Goal: Task Accomplishment & Management: Manage account settings

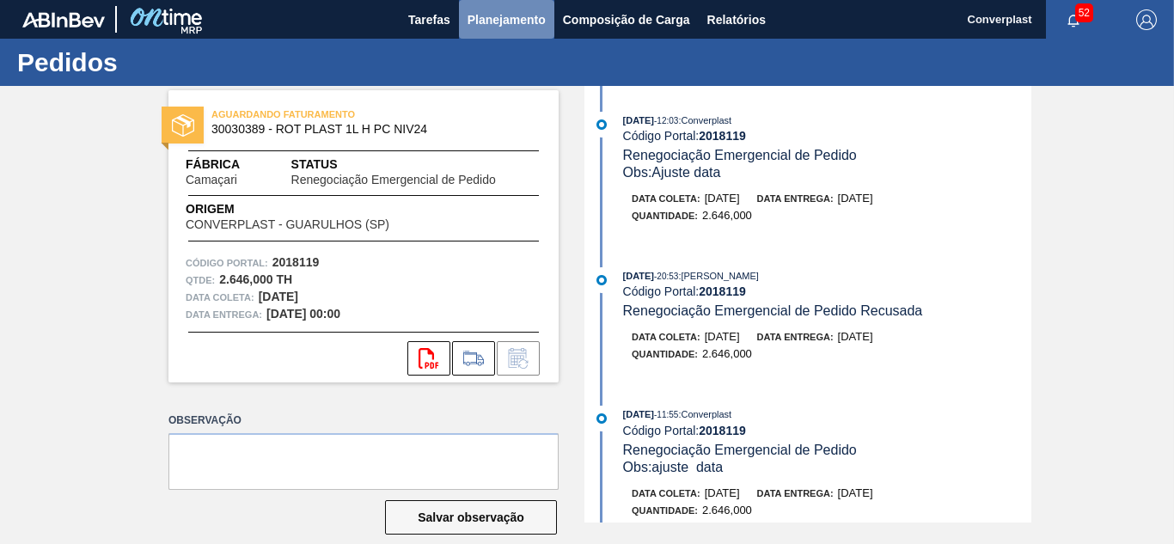
click at [494, 28] on span "Planejamento" at bounding box center [507, 19] width 78 height 21
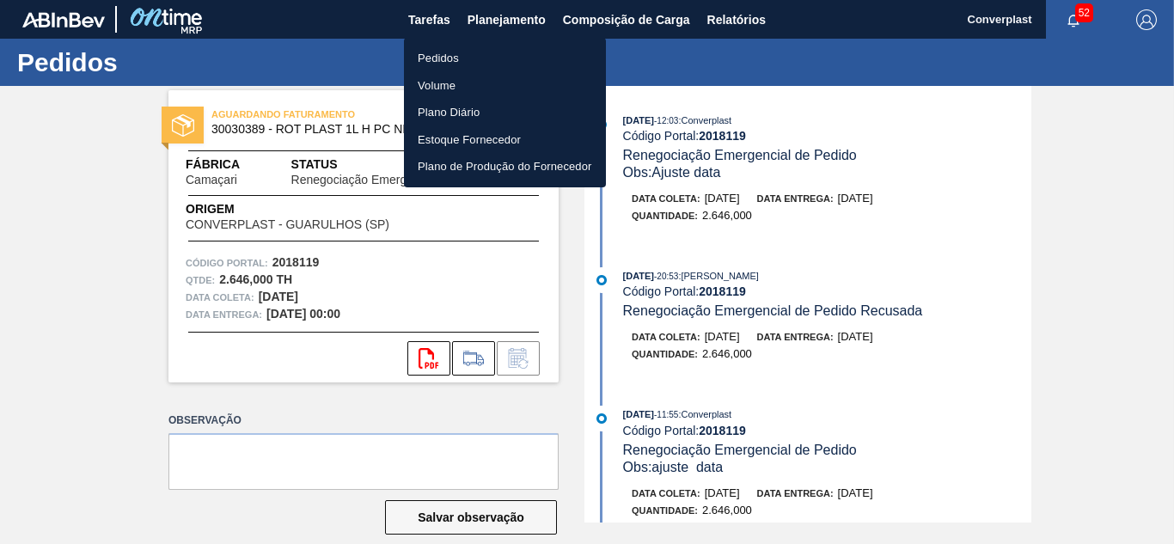
click at [488, 44] on ul "Pedidos Volume Plano Diário Estoque Fornecedor Plano de Produção do Fornecedor" at bounding box center [505, 113] width 202 height 150
click at [478, 57] on li "Pedidos" at bounding box center [505, 59] width 202 height 28
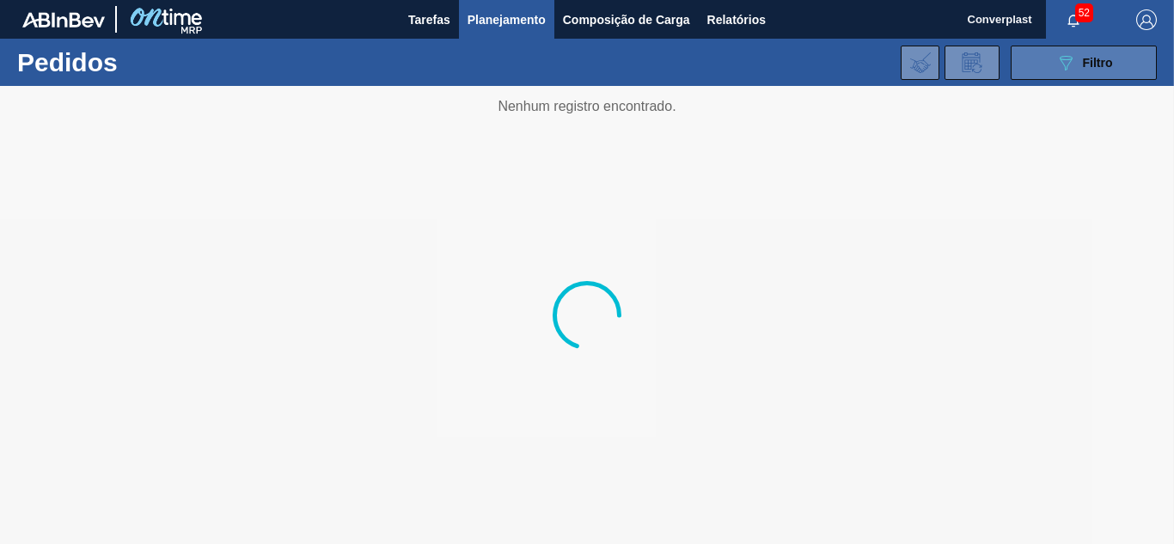
click at [1119, 72] on button "089F7B8B-B2A5-4AFE-B5C0-19BA573D28AC Filtro" at bounding box center [1084, 63] width 146 height 34
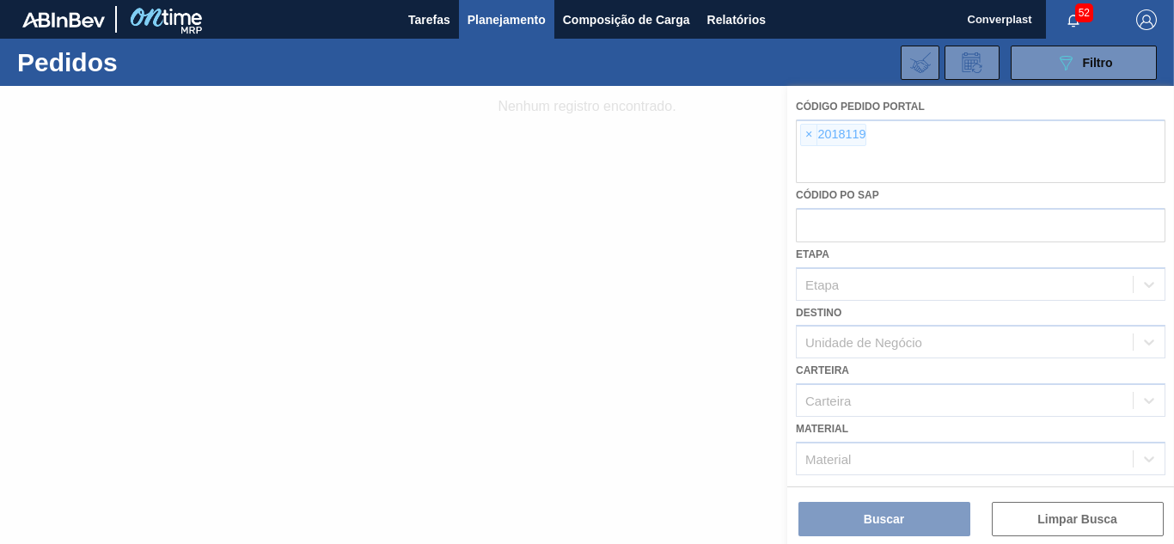
click at [803, 138] on div at bounding box center [587, 315] width 1174 height 458
click at [807, 138] on div at bounding box center [587, 315] width 1174 height 458
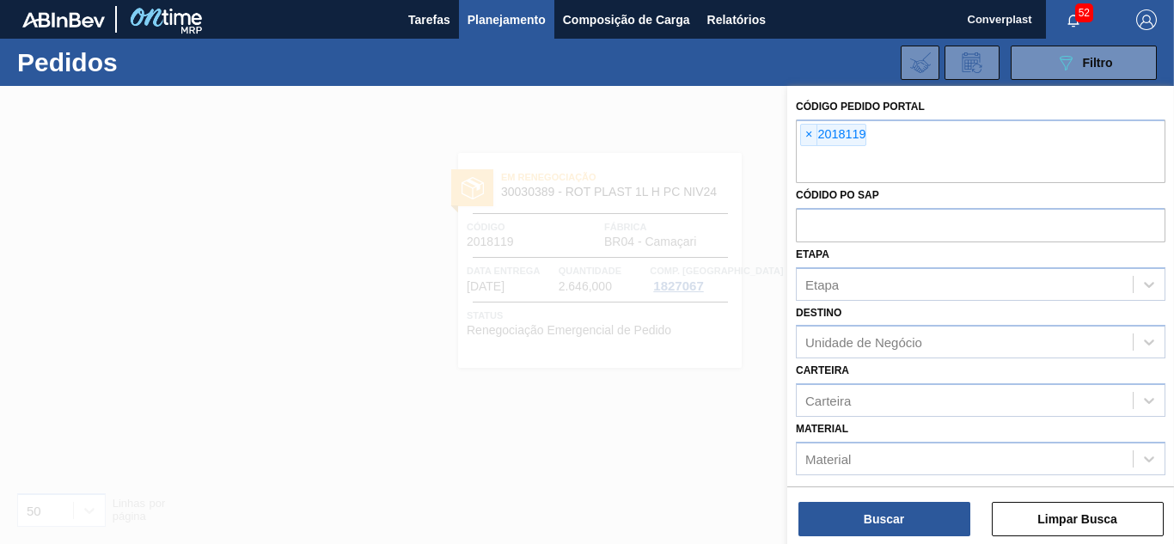
click at [807, 138] on span "×" at bounding box center [809, 135] width 16 height 21
paste input "2003267"
type input "2003267"
click at [870, 523] on button "Buscar" at bounding box center [885, 519] width 172 height 34
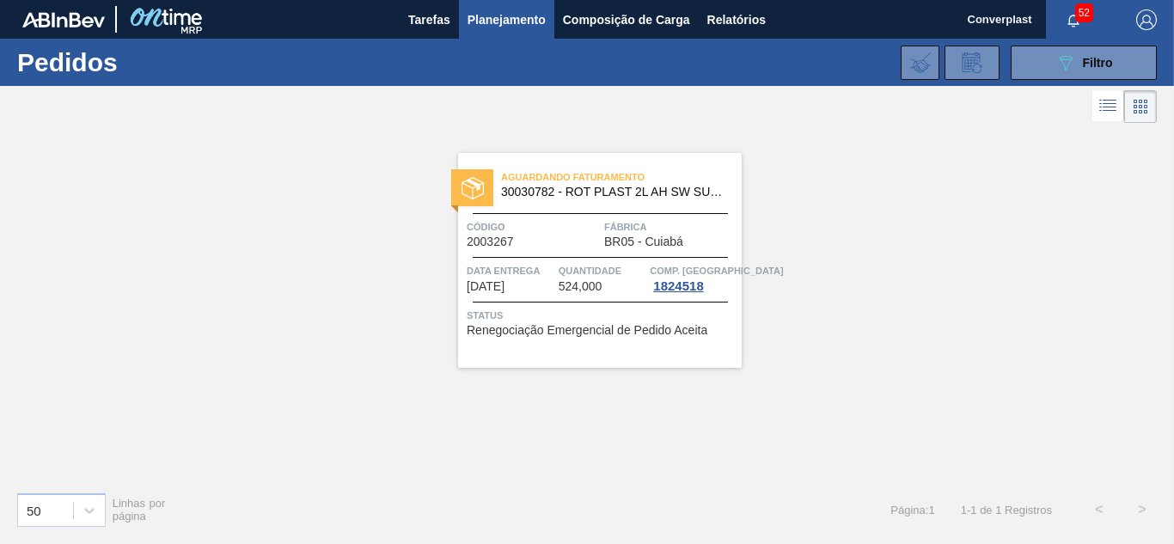
click at [645, 334] on span "Renegociação Emergencial de Pedido Aceita" at bounding box center [587, 330] width 241 height 13
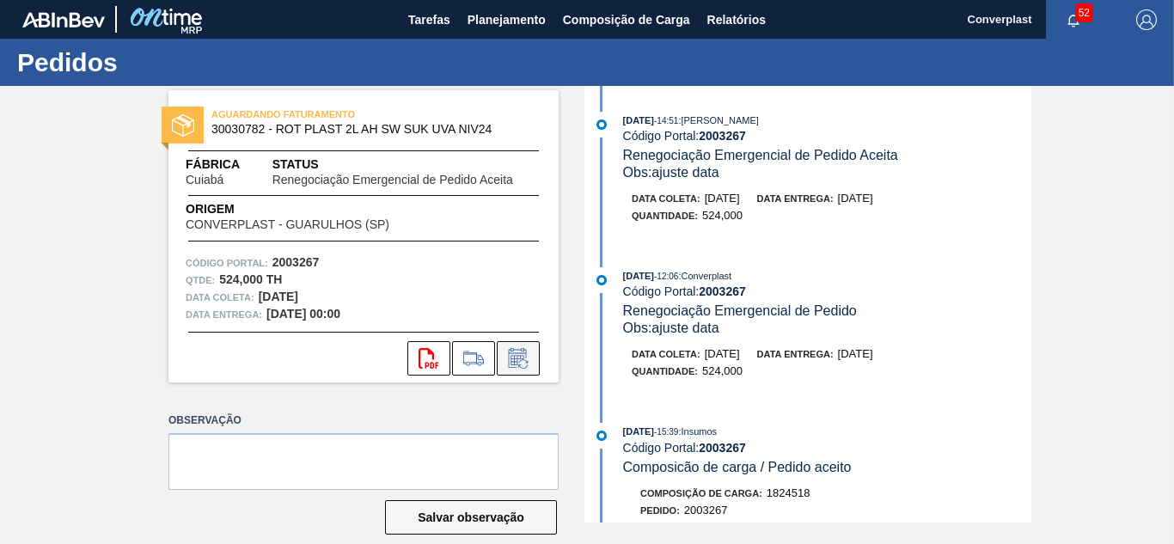
click at [523, 359] on icon at bounding box center [519, 358] width 28 height 21
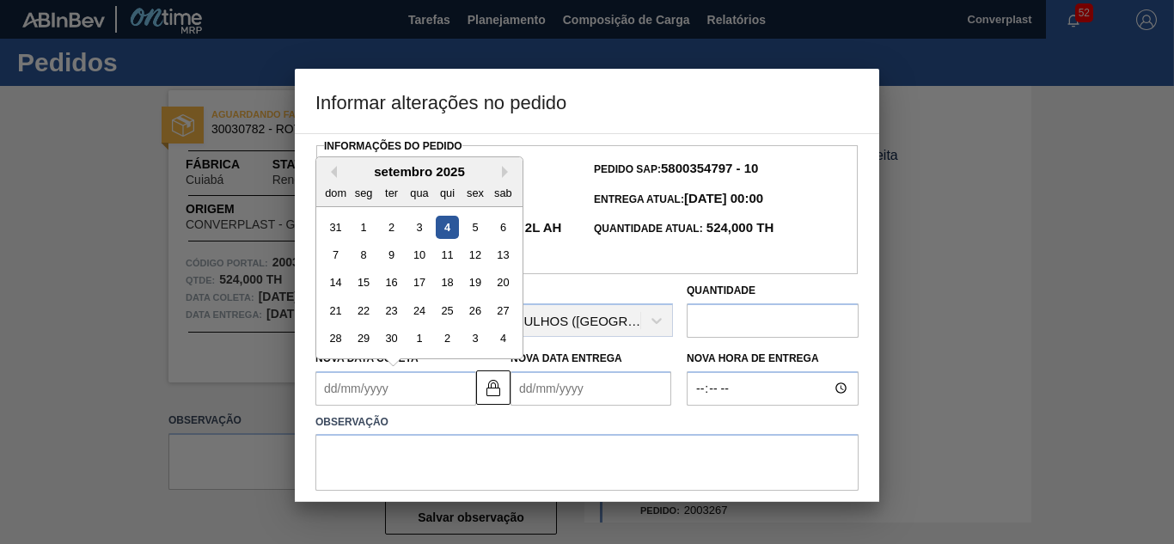
click at [383, 395] on Coleta2003267 "Nova Data Coleta" at bounding box center [396, 388] width 161 height 34
click at [419, 263] on div "10" at bounding box center [418, 254] width 23 height 23
type Coleta2003267 "[DATE]"
type Entrega2003267 "[DATE]"
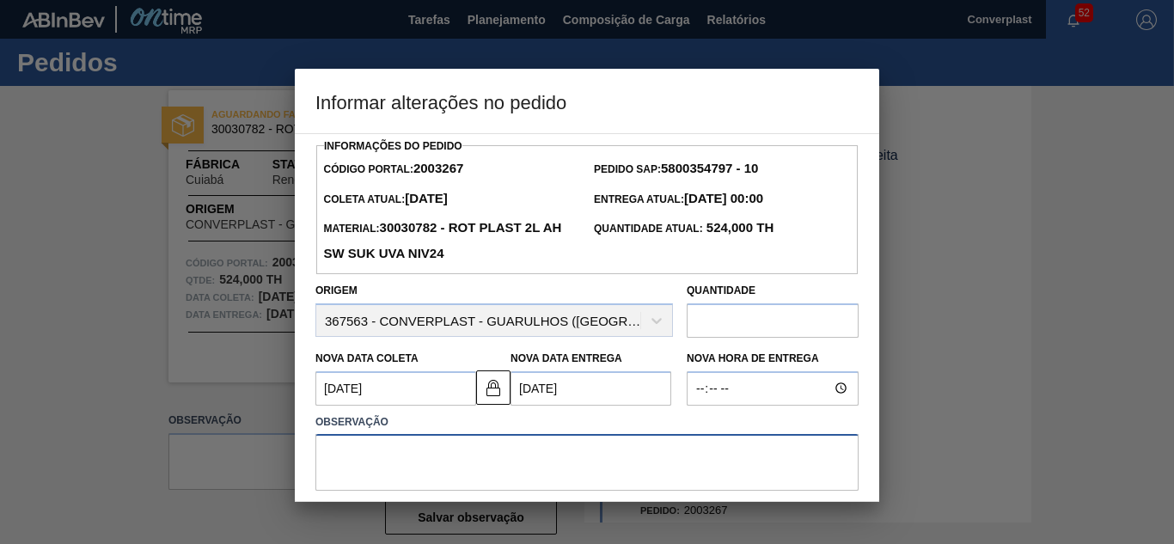
click at [481, 446] on textarea at bounding box center [587, 462] width 543 height 57
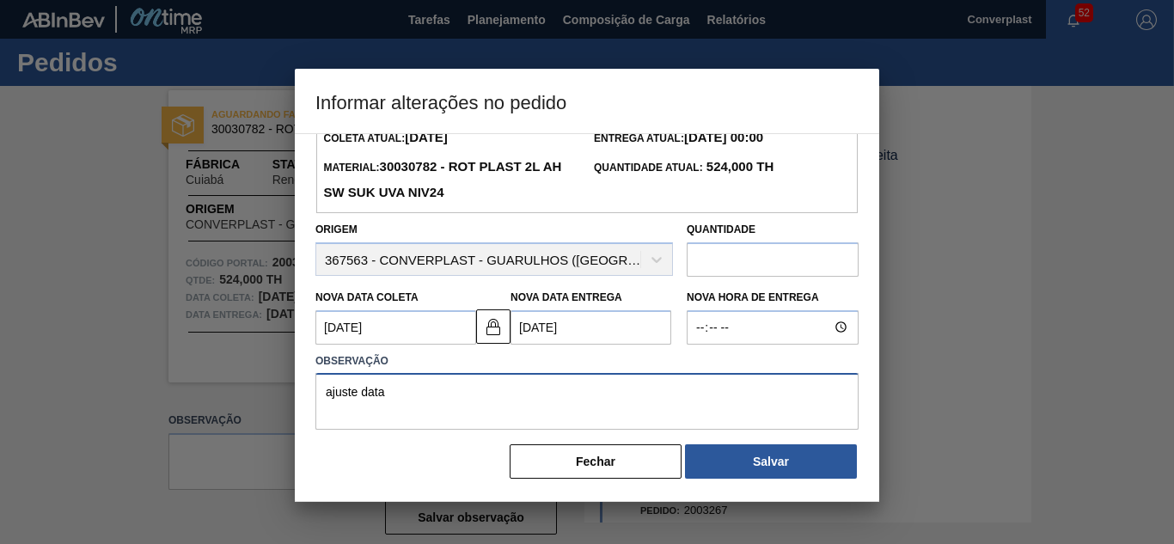
scroll to position [64, 0]
type textarea "ajuste data"
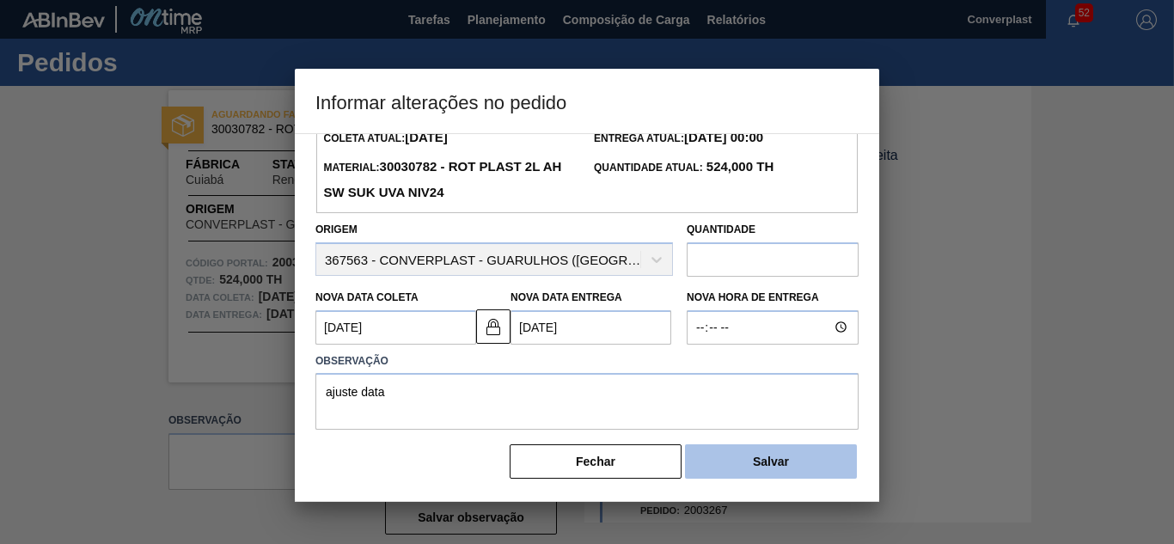
click at [815, 475] on button "Salvar" at bounding box center [771, 461] width 172 height 34
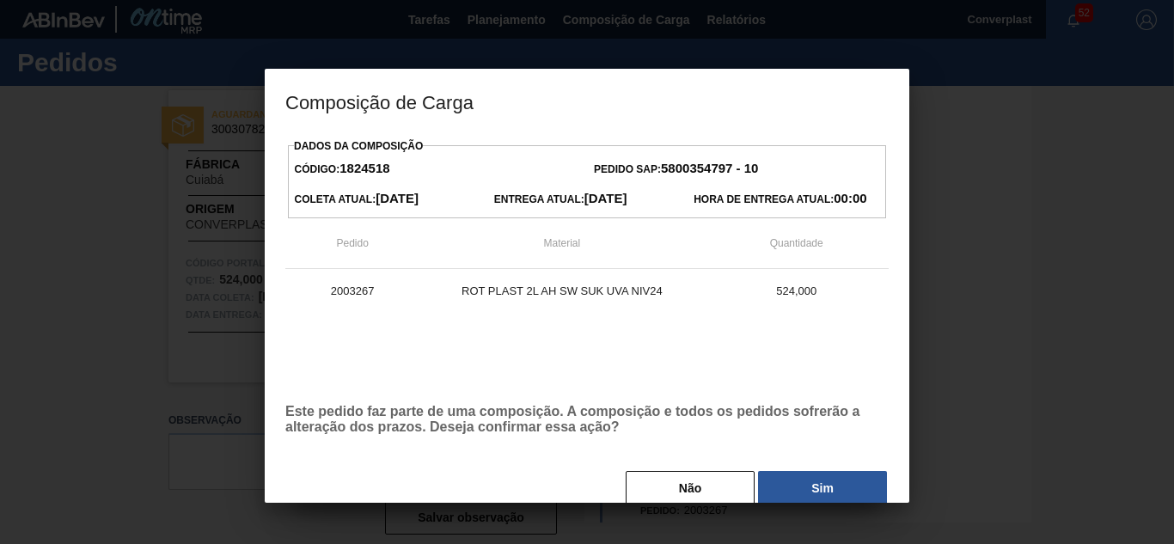
click at [800, 472] on div "Não Sim" at bounding box center [587, 488] width 604 height 38
click at [801, 487] on button "Sim" at bounding box center [822, 488] width 129 height 34
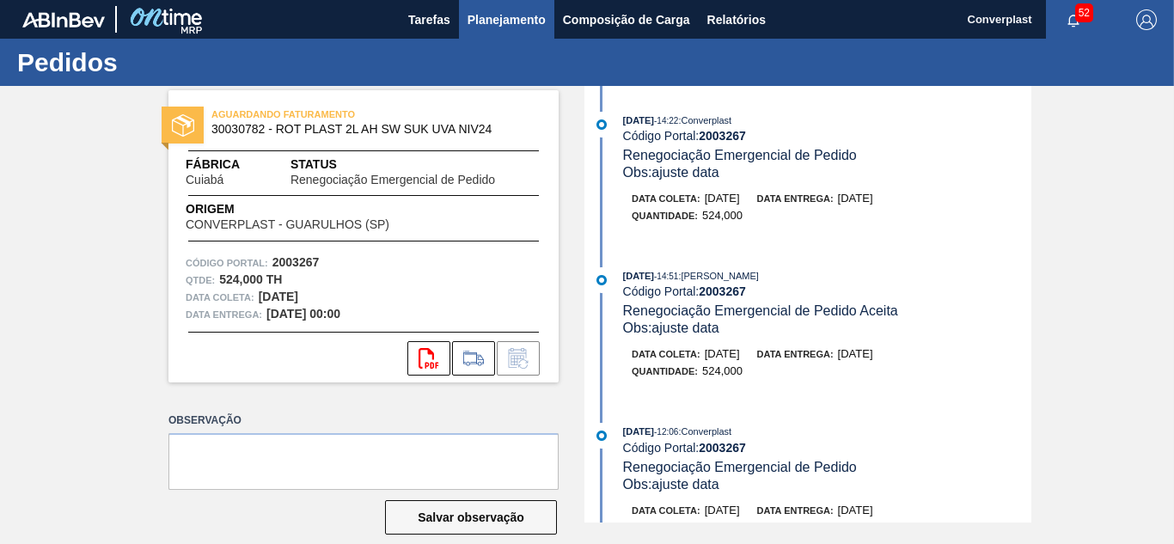
click at [511, 22] on span "Planejamento" at bounding box center [507, 19] width 78 height 21
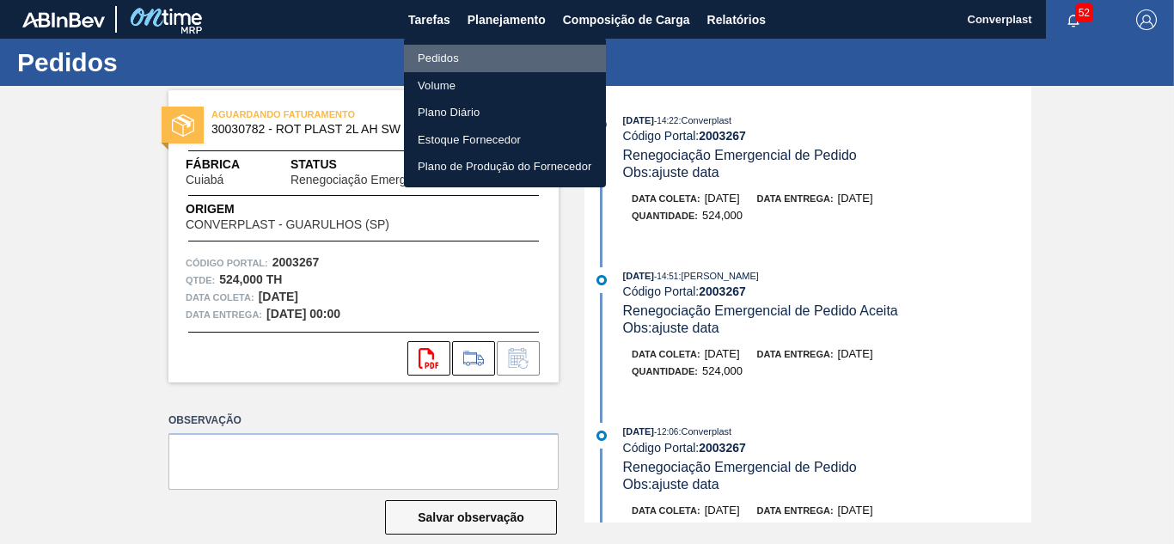
click at [481, 48] on li "Pedidos" at bounding box center [505, 59] width 202 height 28
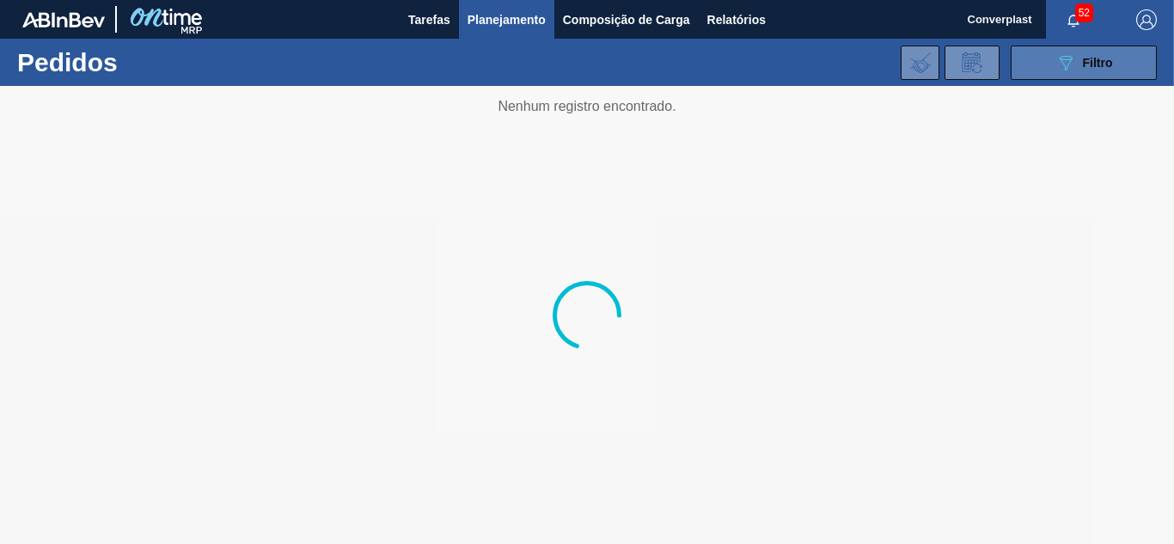
click at [1066, 70] on icon at bounding box center [1066, 63] width 13 height 15
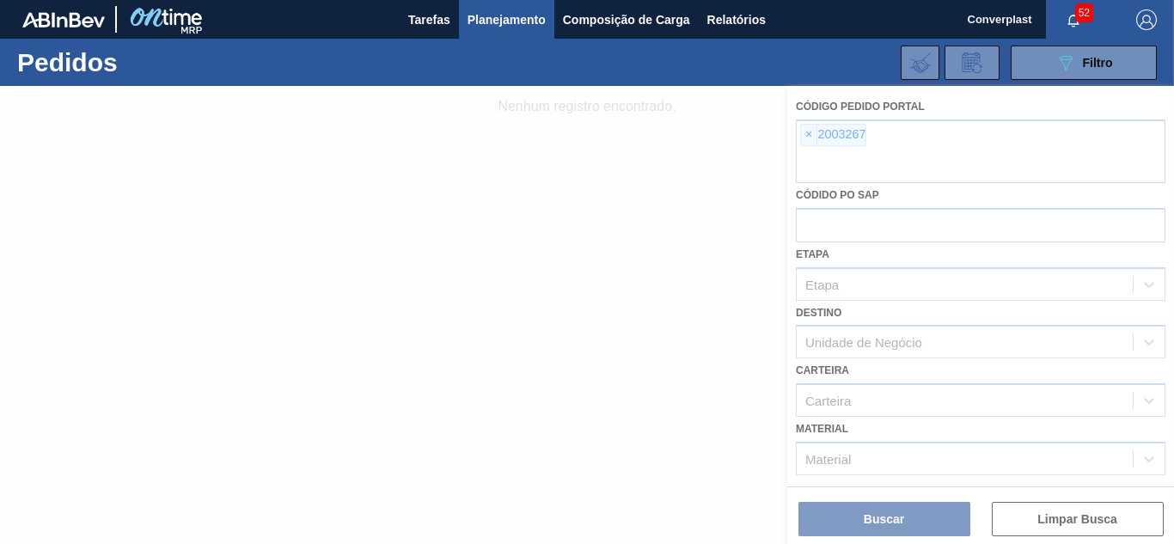
click at [804, 132] on div at bounding box center [587, 315] width 1174 height 458
click at [804, 140] on div at bounding box center [587, 315] width 1174 height 458
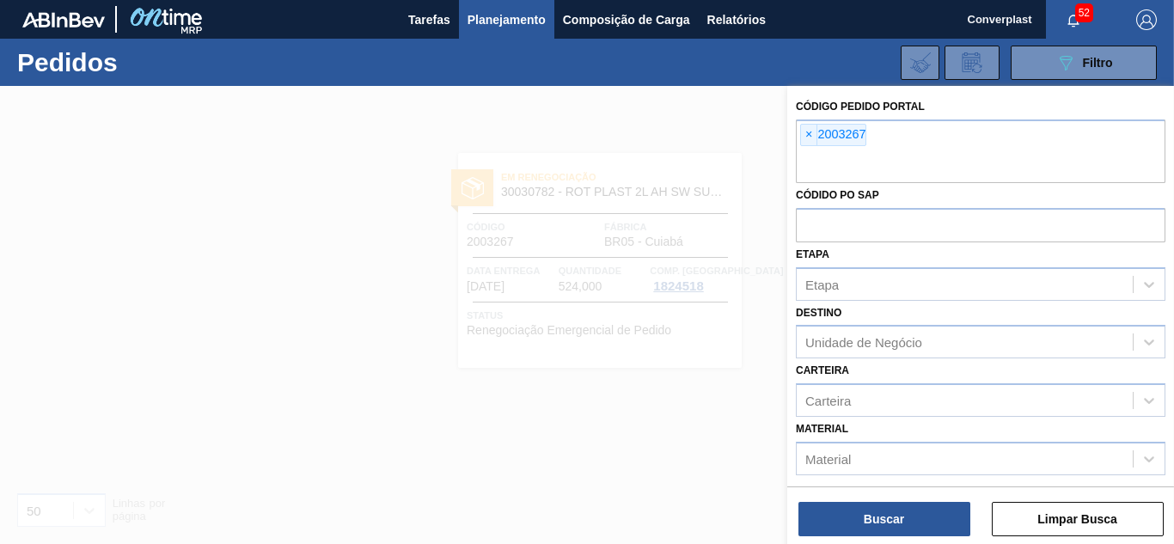
click at [806, 140] on span "×" at bounding box center [809, 135] width 16 height 21
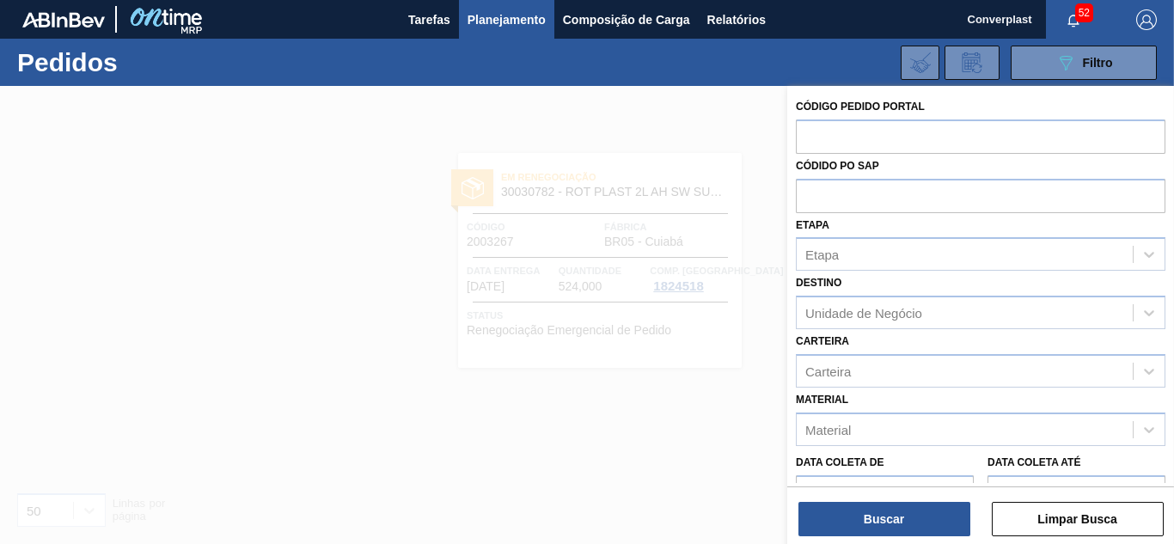
paste input "2018121"
type input "2018121"
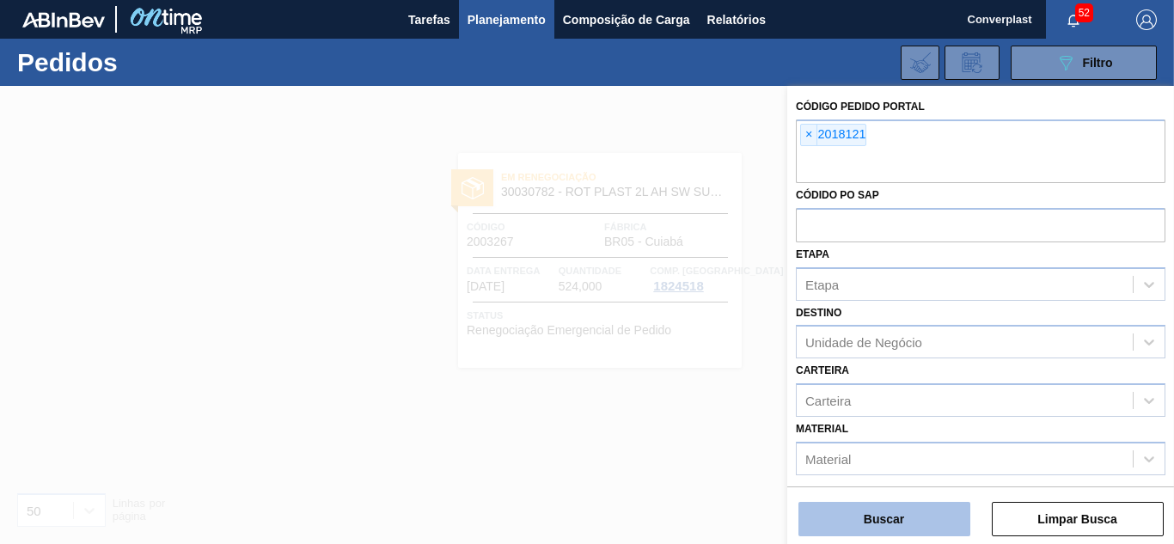
click at [846, 522] on button "Buscar" at bounding box center [885, 519] width 172 height 34
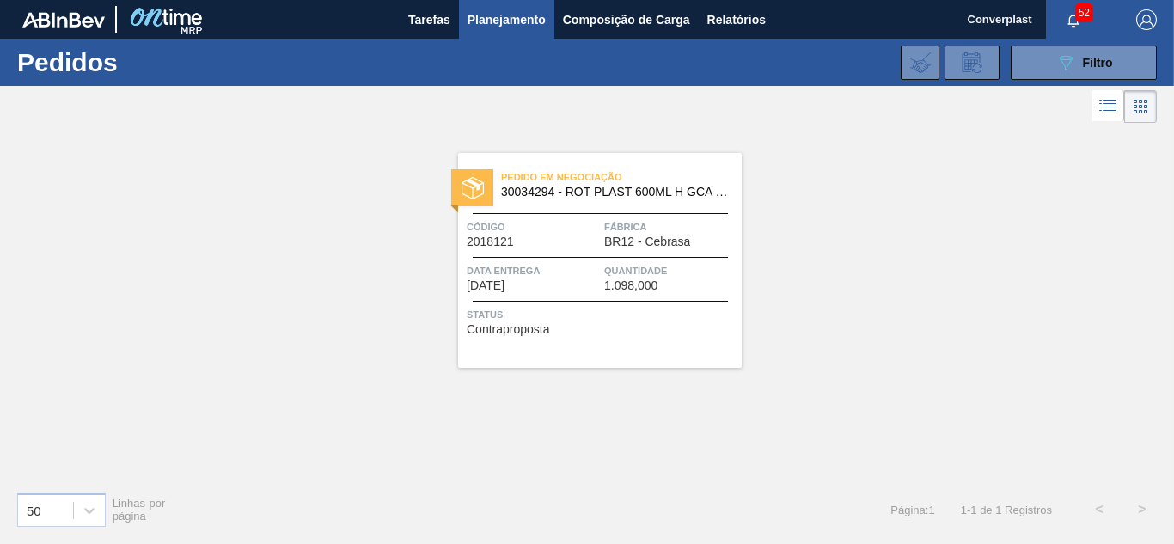
click at [727, 260] on div "Pedido em Negociação 30034294 - ROT PLAST 600ML H GCA S CLAIM NIV25 Código 2018…" at bounding box center [600, 260] width 284 height 215
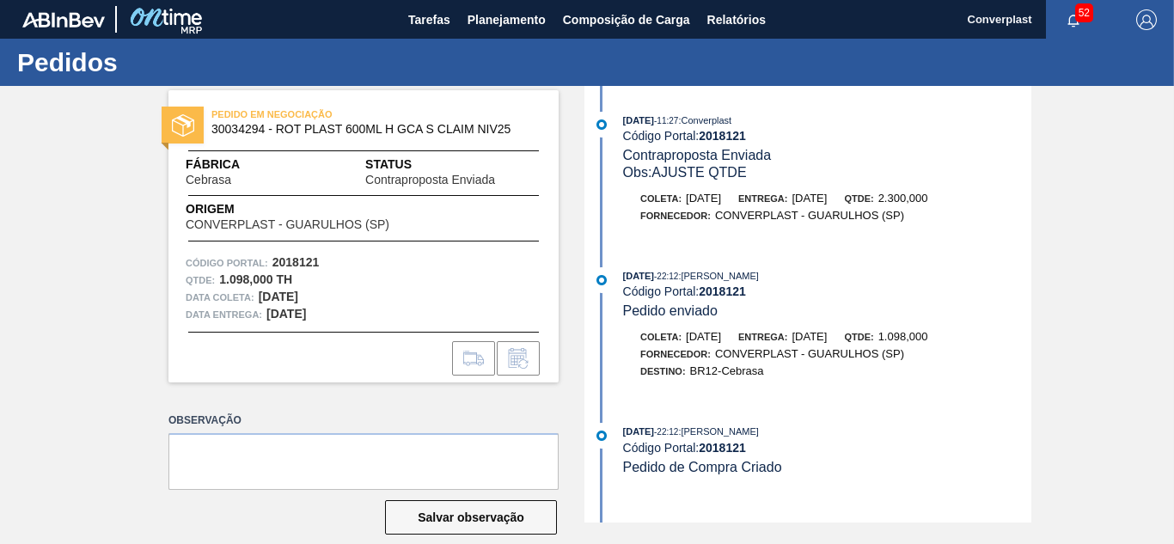
click at [691, 327] on div "[DATE] 22:12 : [PERSON_NAME] Código Portal: 2018121 Pedido enviado Coleta: [DAT…" at bounding box center [810, 332] width 443 height 130
click at [496, 18] on span "Planejamento" at bounding box center [507, 19] width 78 height 21
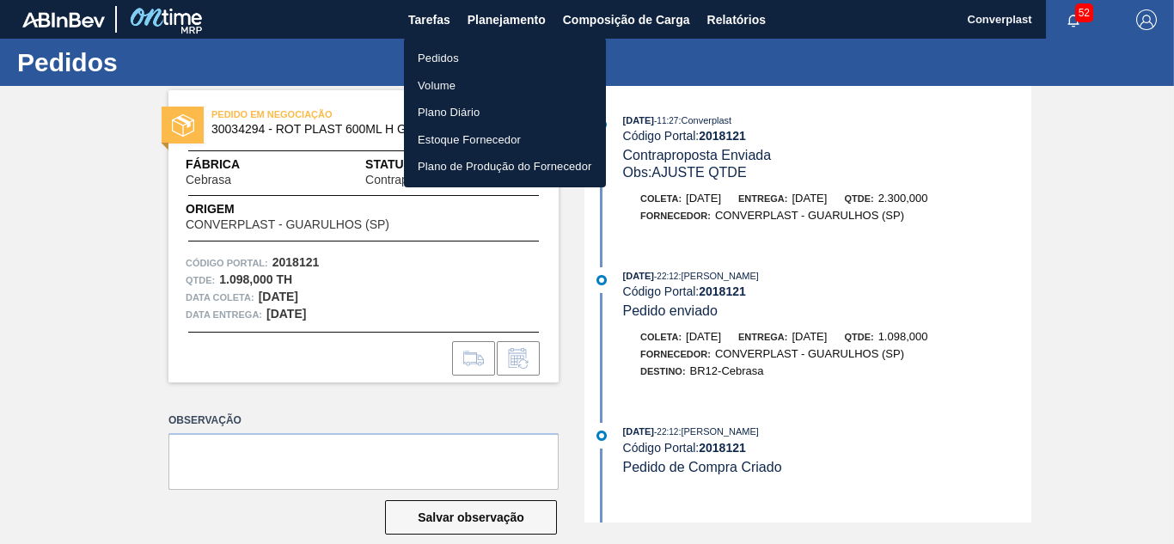
click at [462, 52] on li "Pedidos" at bounding box center [505, 59] width 202 height 28
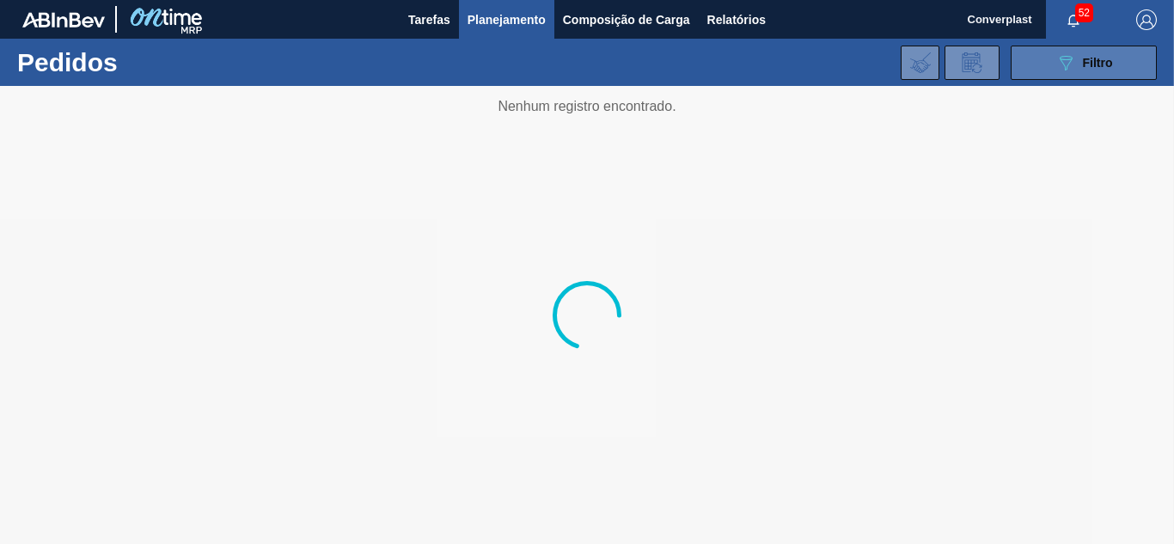
click at [1130, 66] on button "089F7B8B-B2A5-4AFE-B5C0-19BA573D28AC Filtro" at bounding box center [1084, 63] width 146 height 34
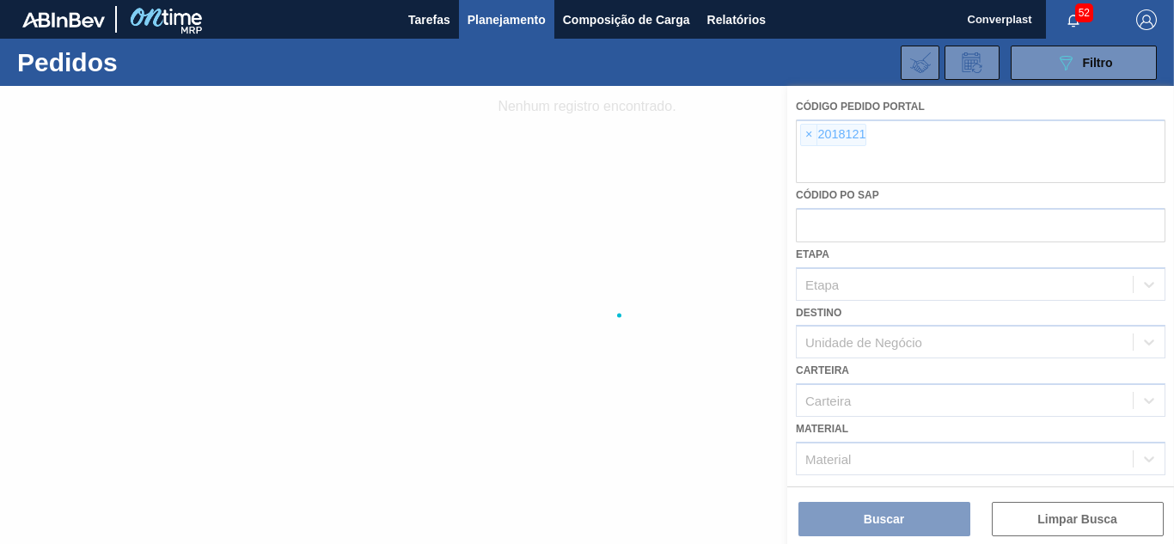
click at [805, 134] on div at bounding box center [587, 315] width 1174 height 458
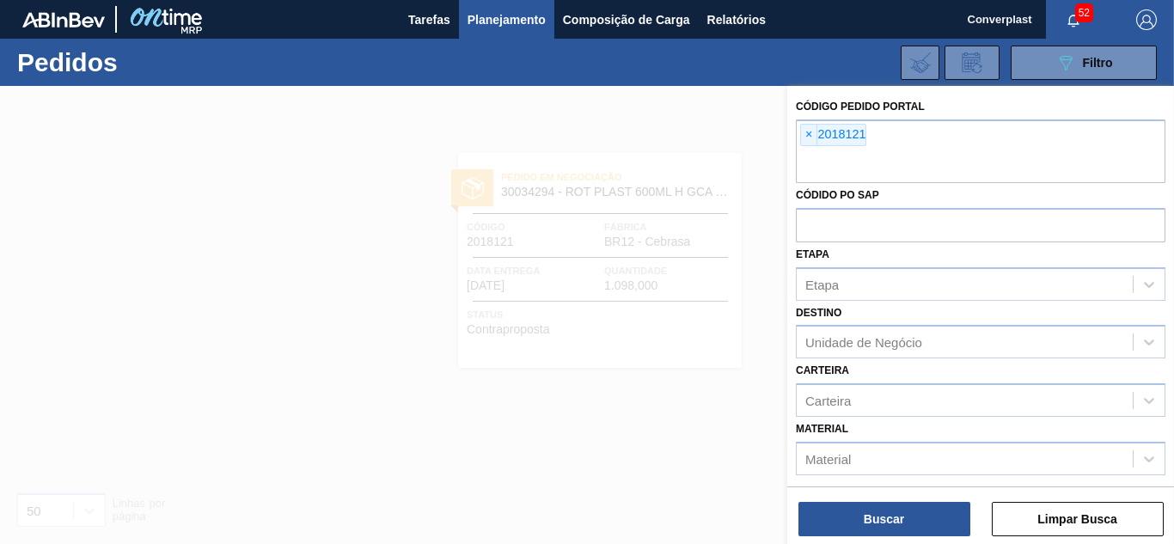
click at [805, 134] on span "×" at bounding box center [809, 135] width 16 height 21
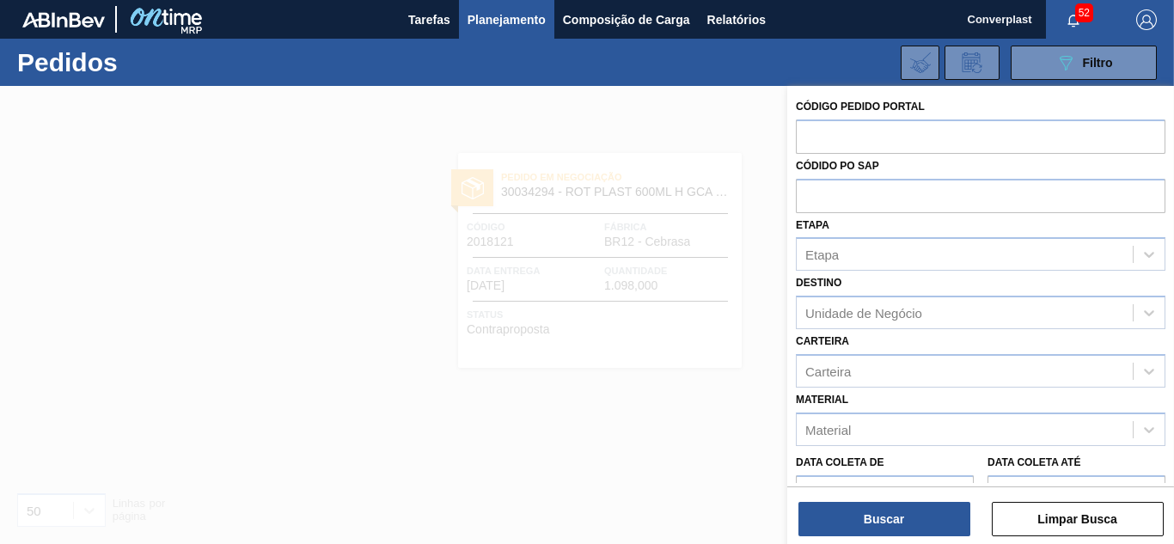
paste input "text"
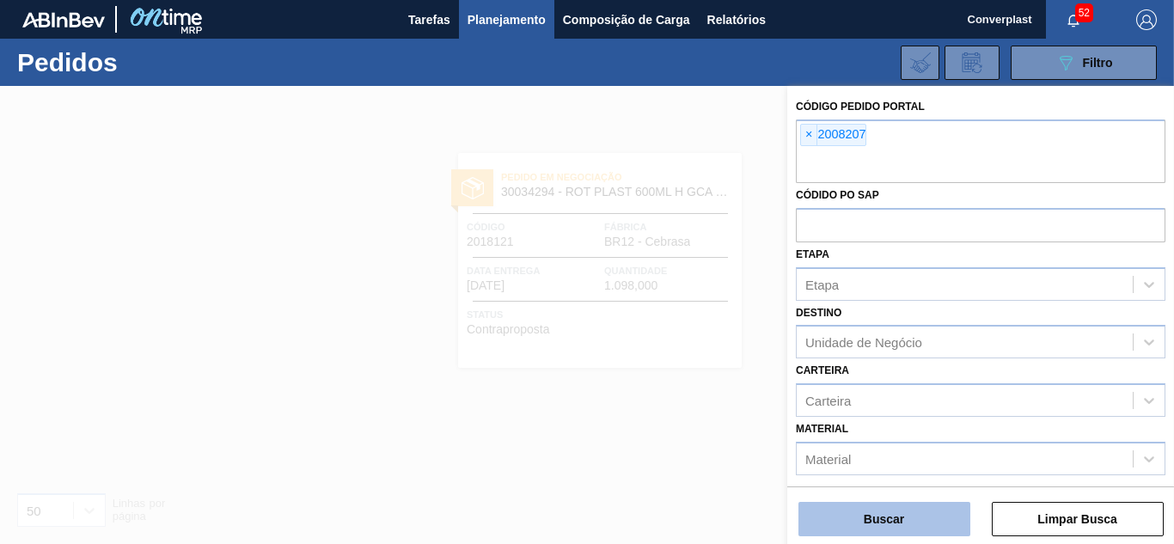
click at [857, 524] on button "Buscar" at bounding box center [885, 519] width 172 height 34
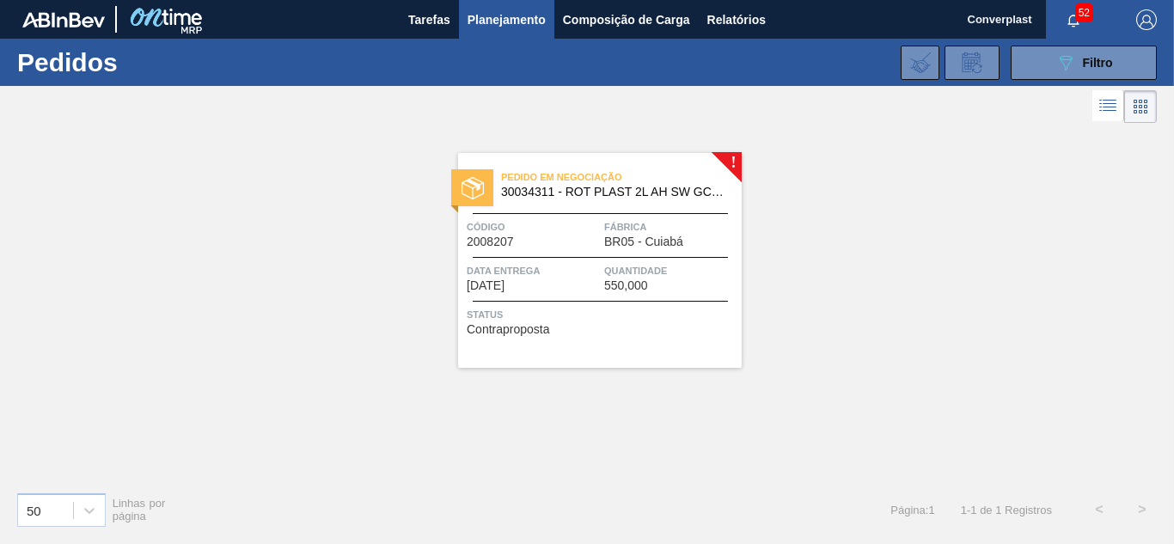
click at [646, 318] on span "Status" at bounding box center [602, 314] width 271 height 17
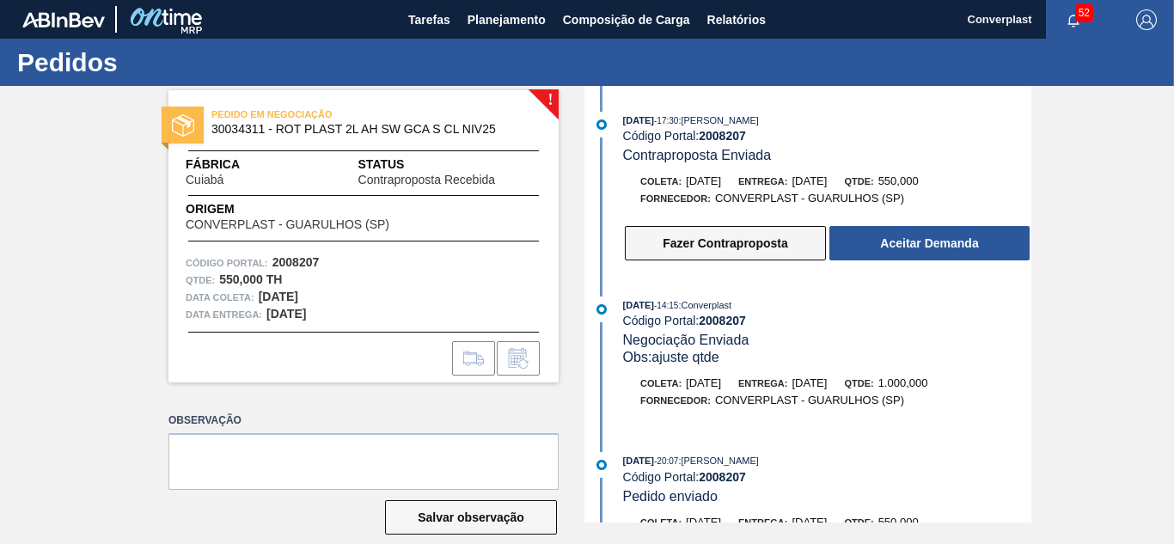
click at [781, 256] on button "Fazer Contraproposta" at bounding box center [725, 243] width 201 height 34
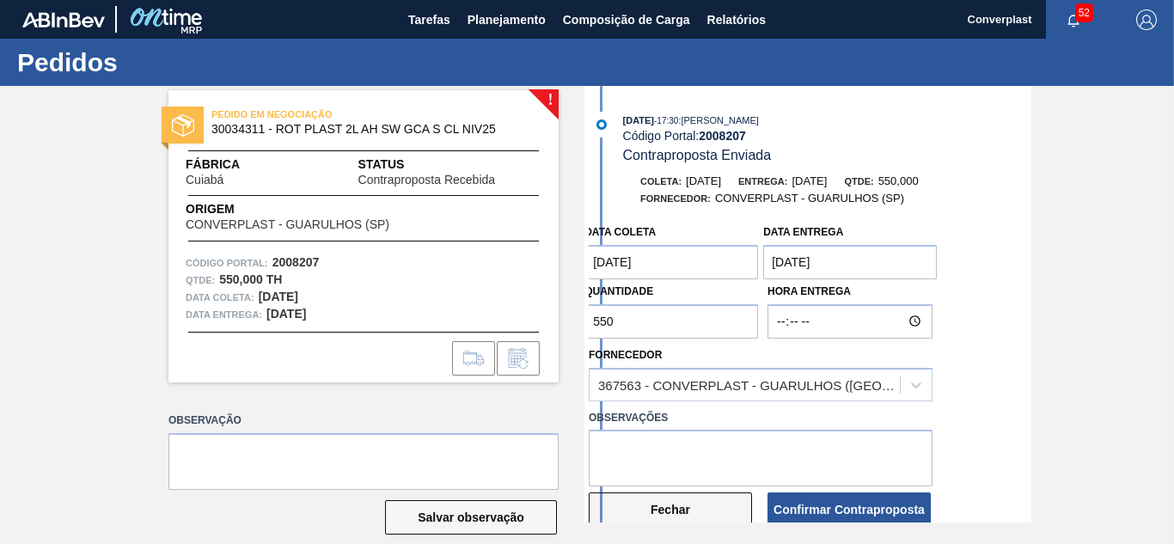
click at [714, 514] on button "Fechar" at bounding box center [670, 510] width 163 height 34
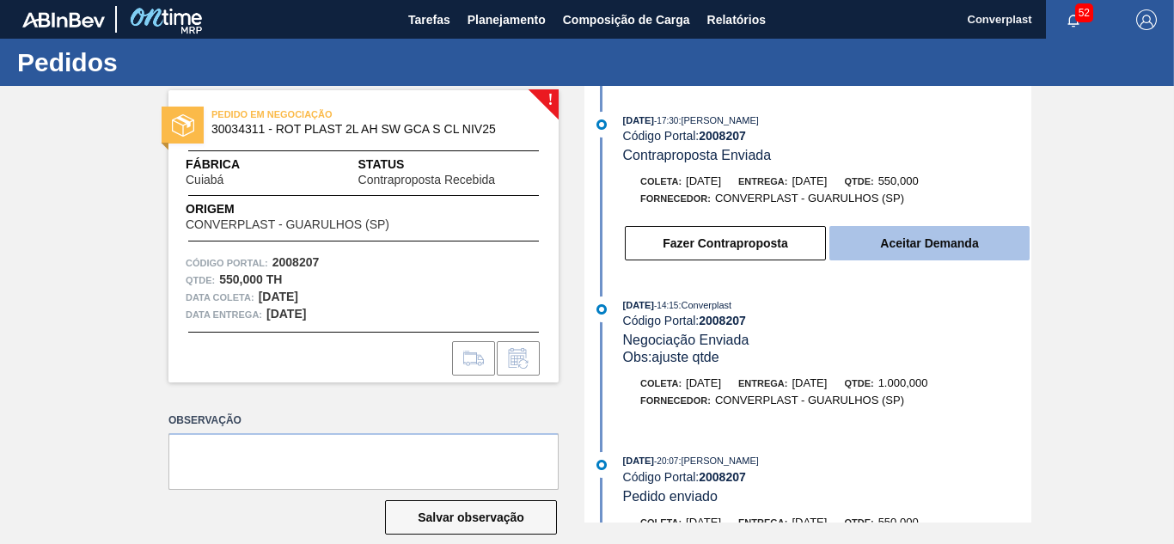
click at [898, 254] on button "Aceitar Demanda" at bounding box center [930, 243] width 200 height 34
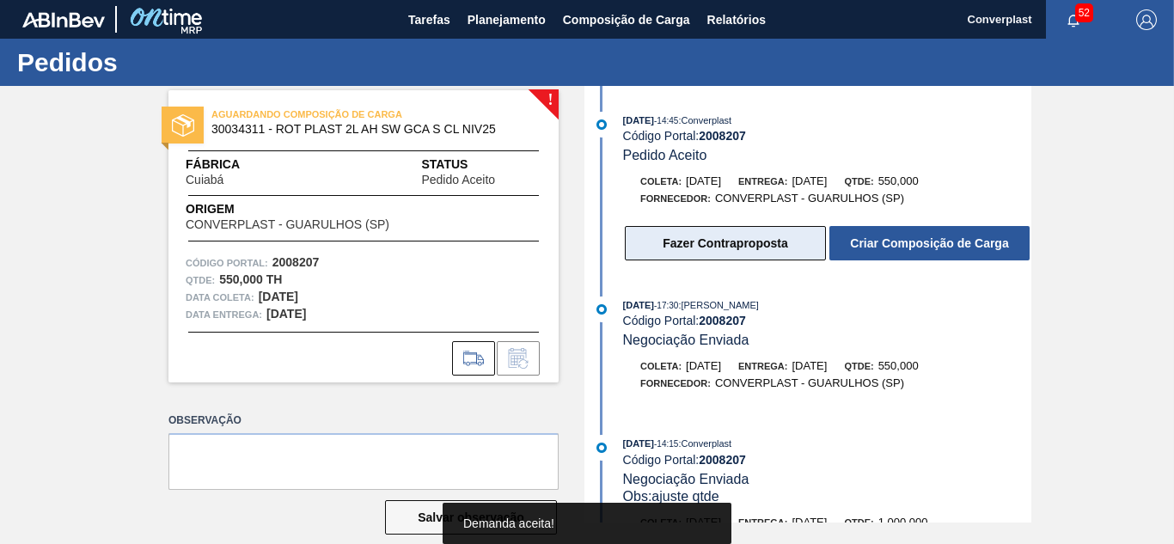
click at [788, 252] on button "Fazer Contraproposta" at bounding box center [725, 243] width 201 height 34
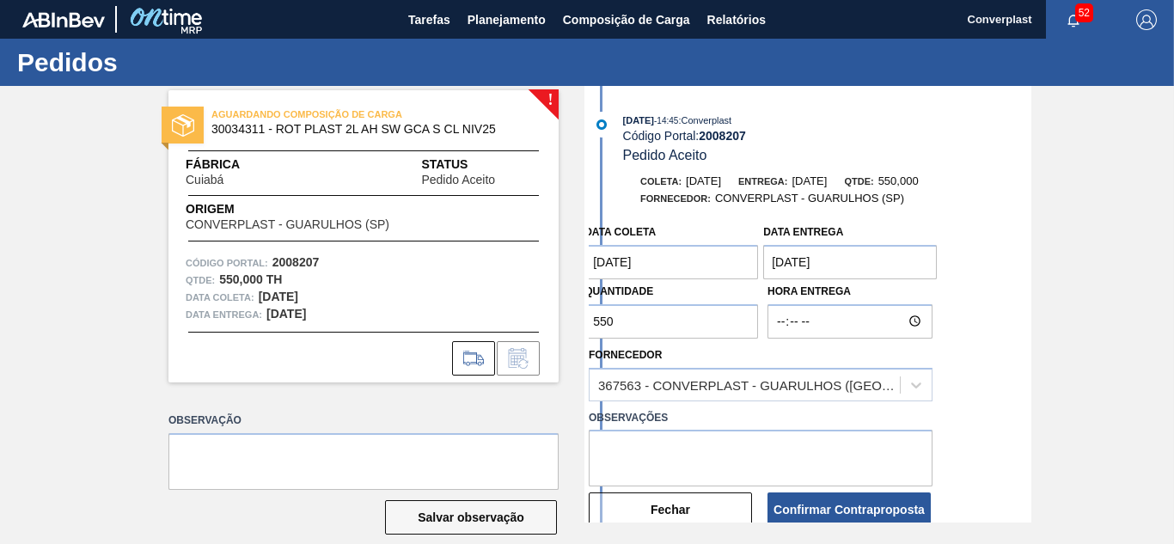
drag, startPoint x: 648, startPoint y: 326, endPoint x: 488, endPoint y: 326, distance: 159.9
click at [488, 326] on div "! AGUARDANDO COMPOSIÇÃO DE CARGA 30034311 - ROT PLAST 2L AH SW GCA S CL NIV25 F…" at bounding box center [587, 304] width 1174 height 437
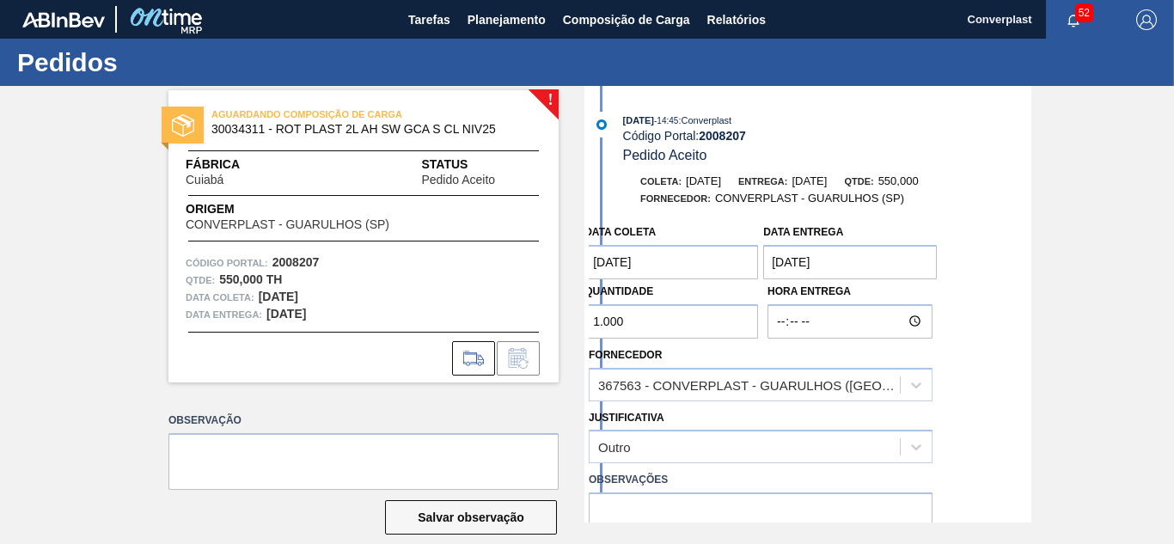
type input "1.000"
click at [687, 491] on label "Observações" at bounding box center [761, 480] width 344 height 25
click at [691, 512] on textarea at bounding box center [761, 521] width 344 height 57
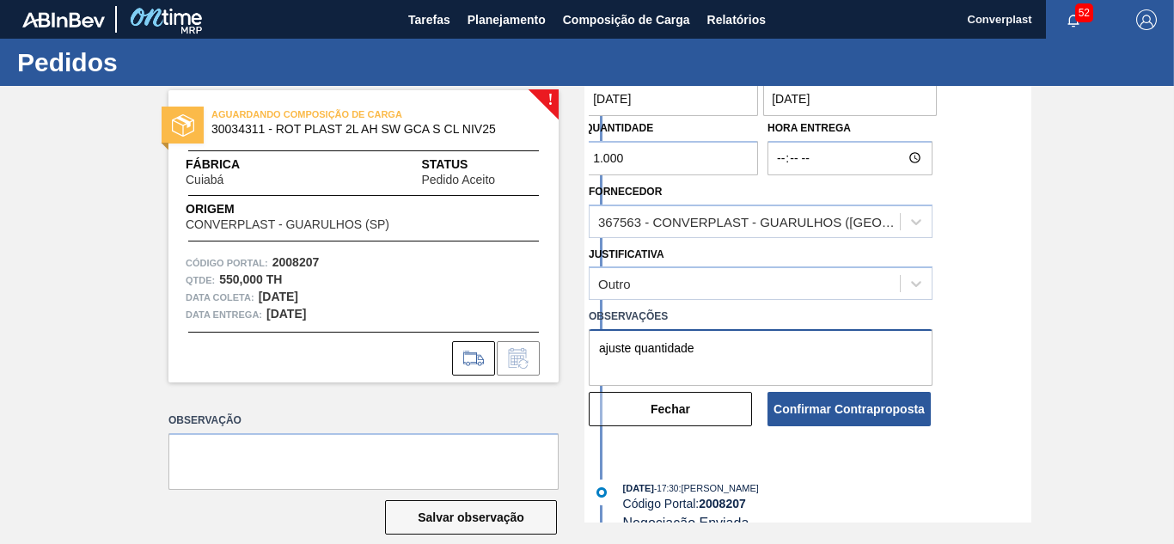
scroll to position [344, 0]
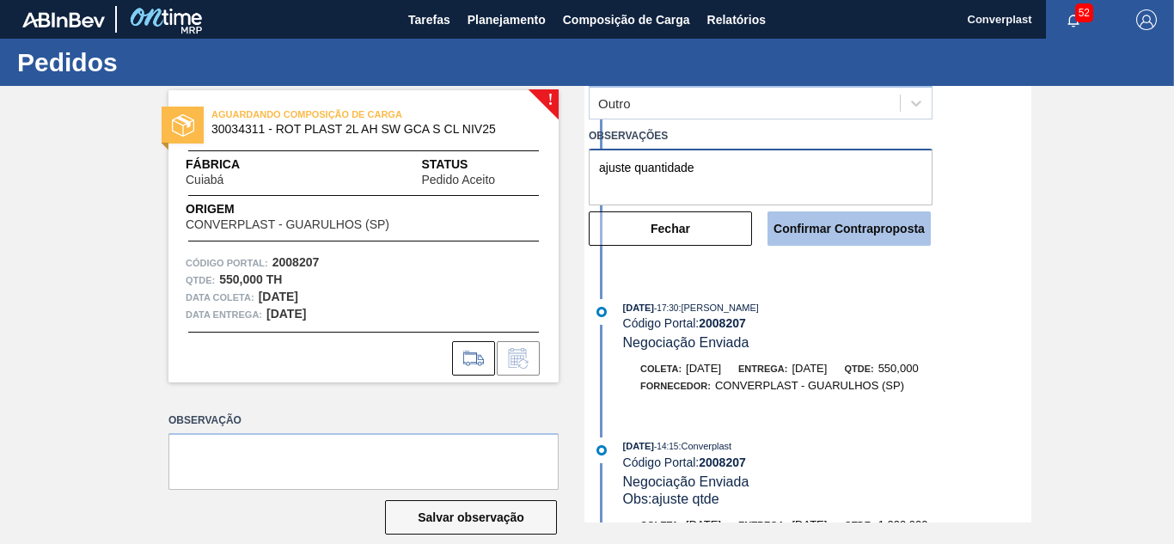
type textarea "ajuste quantidade"
click at [843, 213] on button "Confirmar Contraproposta" at bounding box center [849, 228] width 163 height 34
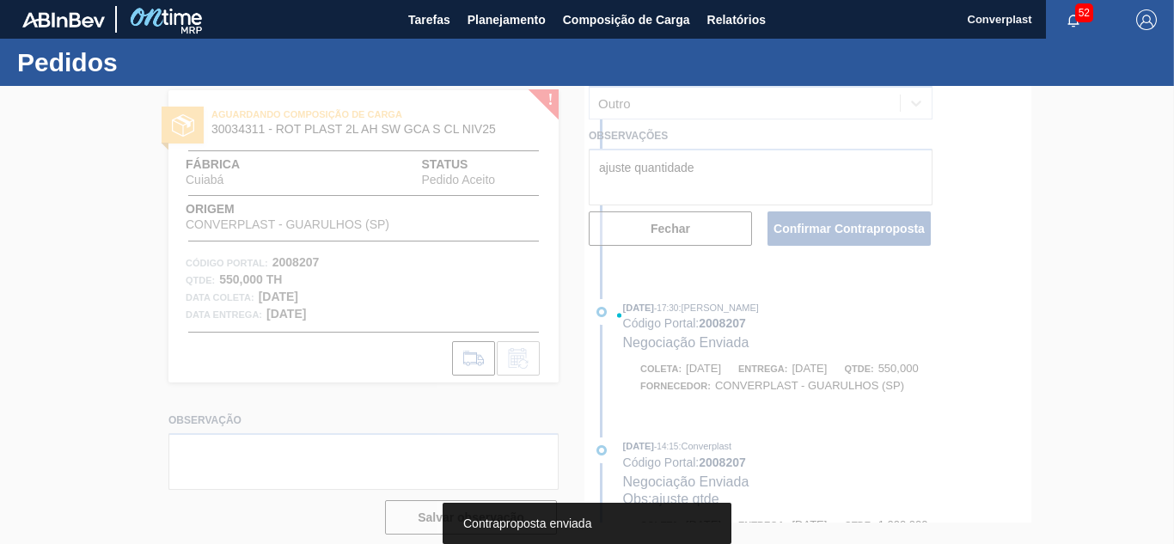
scroll to position [500, 0]
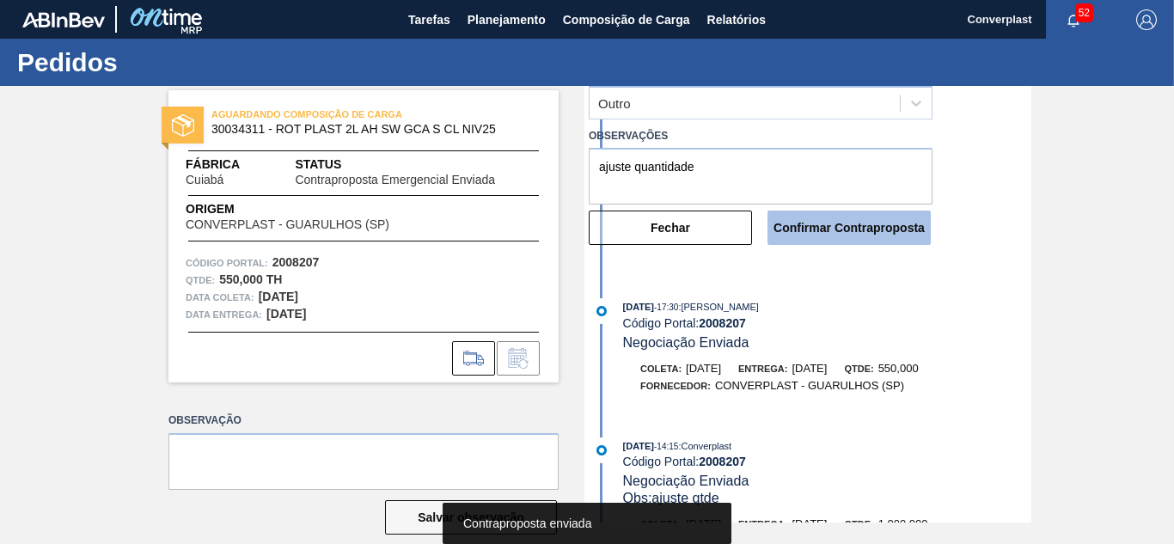
click at [824, 230] on button "Confirmar Contraproposta" at bounding box center [849, 228] width 163 height 34
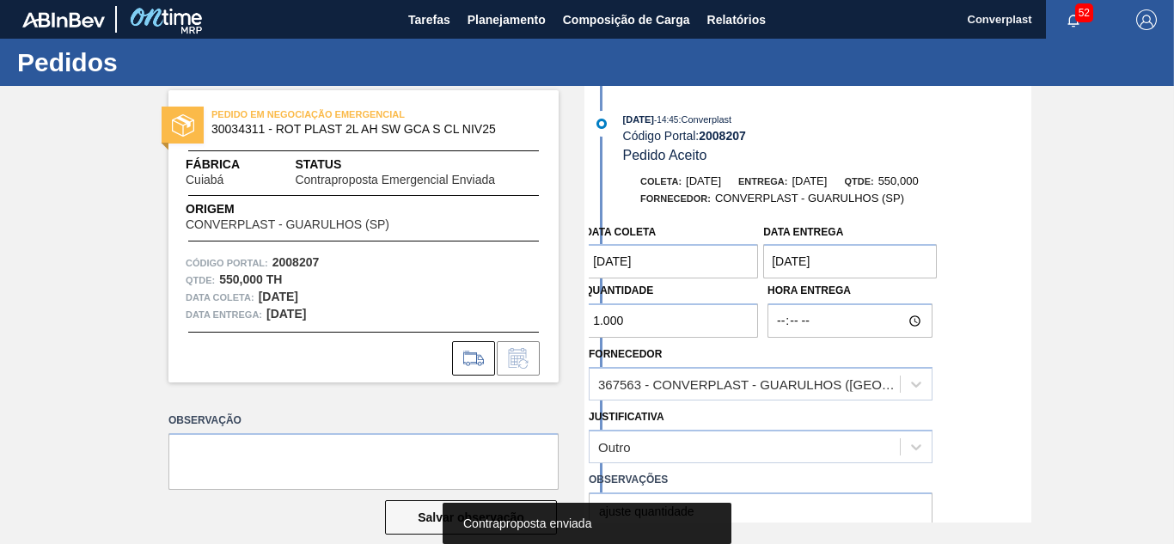
scroll to position [570, 0]
